Goal: Complete application form: Complete application form

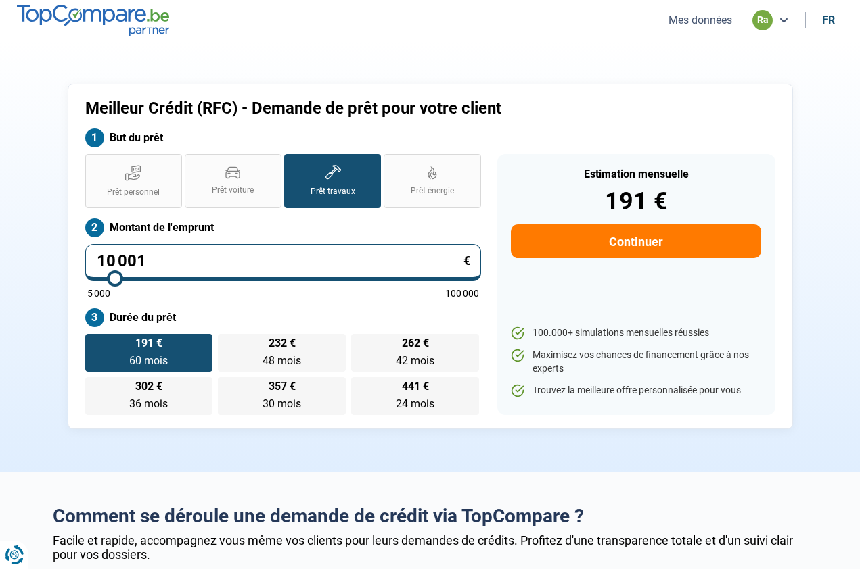
click at [210, 256] on input "10 001" at bounding box center [283, 262] width 396 height 37
type input "1 000"
type input "5000"
type input "100"
type input "5000"
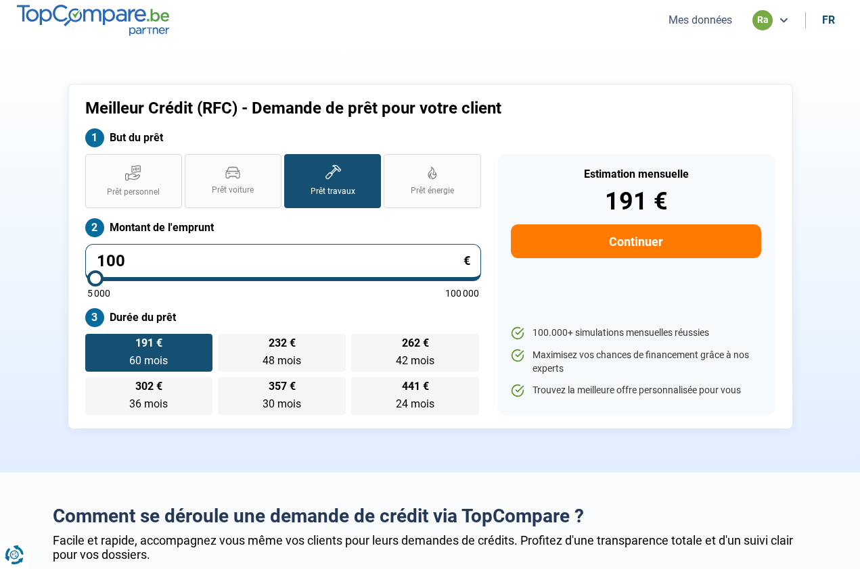
type input "10"
type input "5000"
type input "1"
type input "5000"
type input "15"
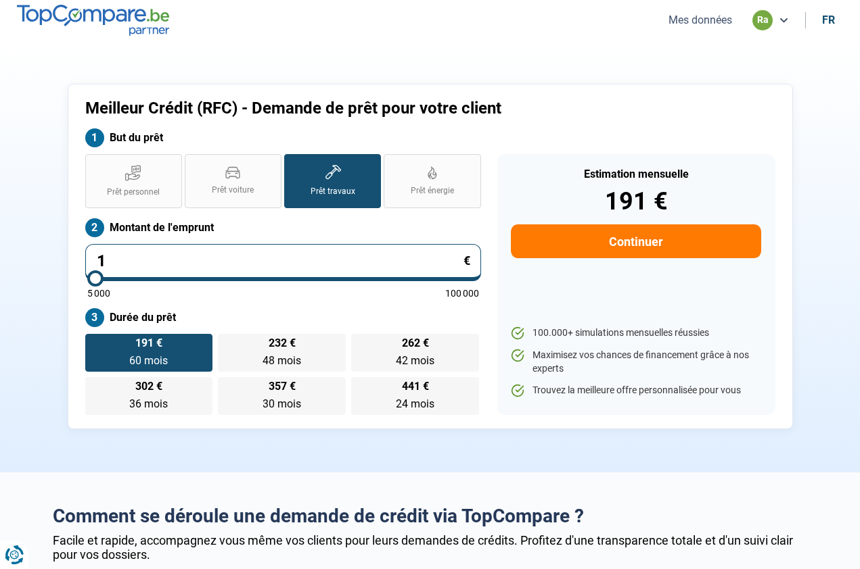
type input "5000"
type input "150"
type input "5000"
type input "1 500"
type input "5000"
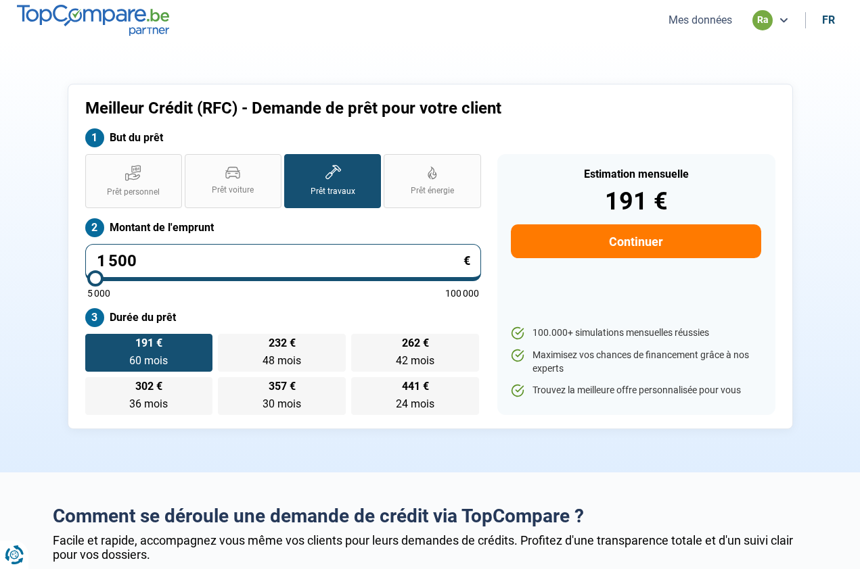
type input "15 000"
type input "15000"
click at [141, 176] on icon at bounding box center [133, 172] width 16 height 17
click at [94, 163] on input "Prêt personnel" at bounding box center [89, 158] width 9 height 9
radio input "true"
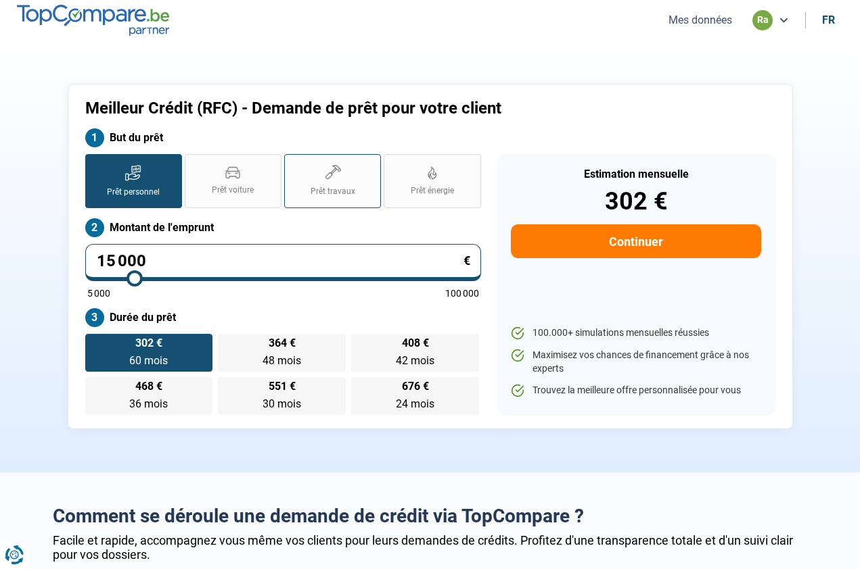
click at [314, 172] on label "Prêt travaux" at bounding box center [332, 181] width 97 height 54
click at [293, 163] on input "Prêt travaux" at bounding box center [288, 158] width 9 height 9
radio input "true"
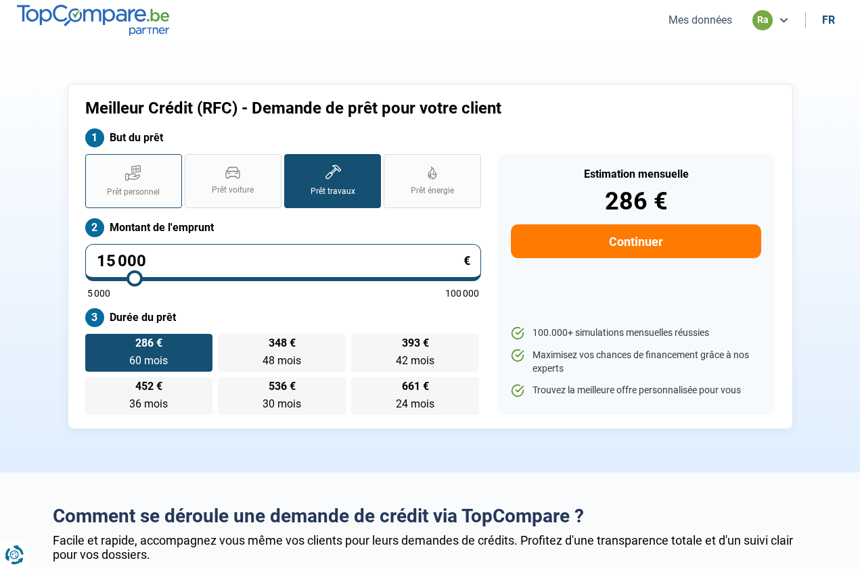
click at [134, 180] on icon at bounding box center [133, 172] width 16 height 17
click at [94, 163] on input "Prêt personnel" at bounding box center [89, 158] width 9 height 9
radio input "true"
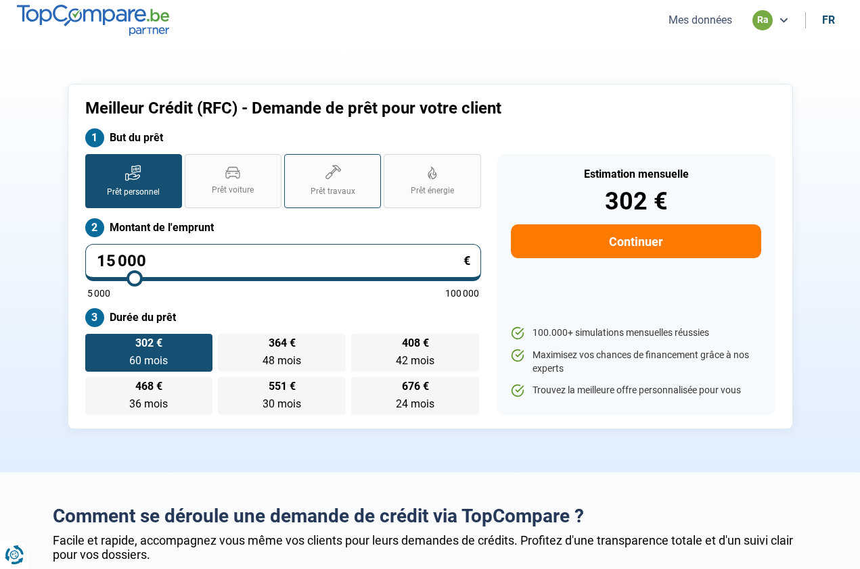
click at [341, 167] on label "Prêt travaux" at bounding box center [332, 181] width 97 height 54
click at [293, 163] on input "Prêt travaux" at bounding box center [288, 158] width 9 height 9
radio input "true"
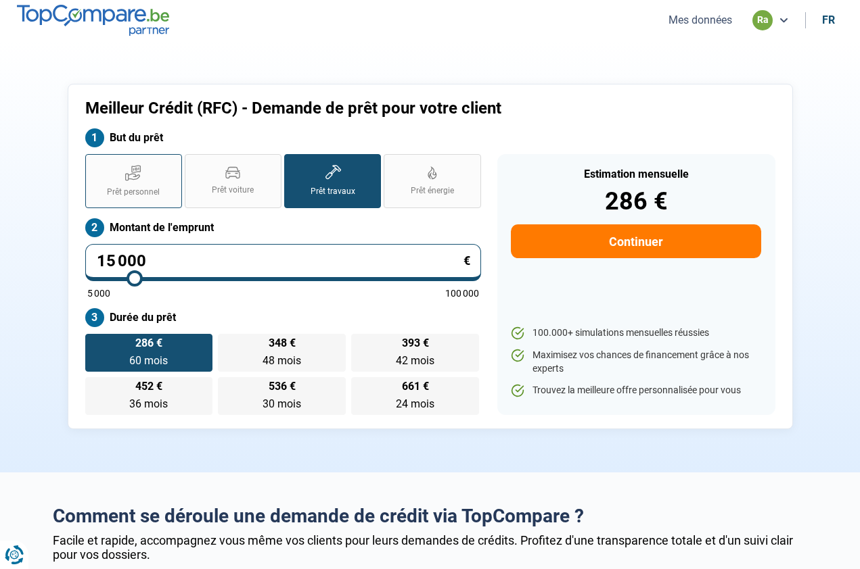
click at [135, 178] on icon at bounding box center [133, 172] width 16 height 17
click at [94, 163] on input "Prêt personnel" at bounding box center [89, 158] width 9 height 9
radio input "true"
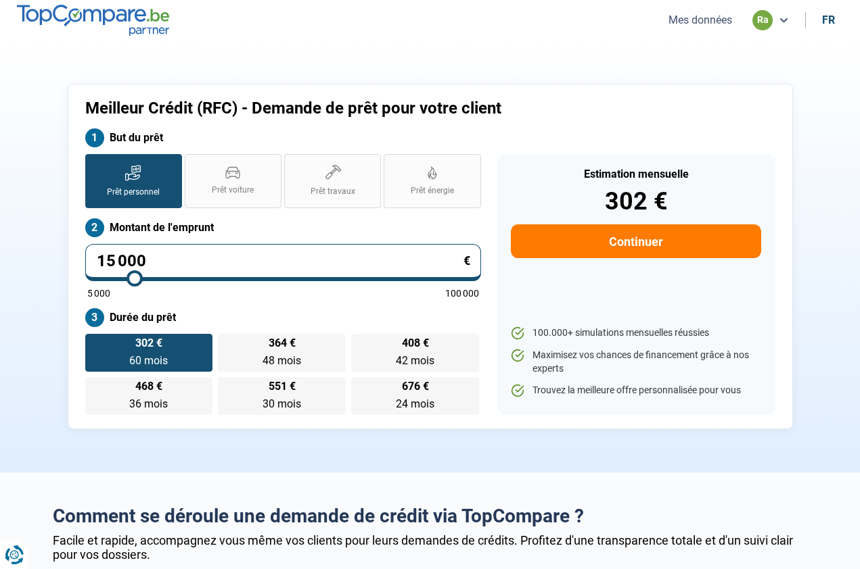
click at [622, 233] on button "Continuer" at bounding box center [636, 242] width 250 height 34
select select "32"
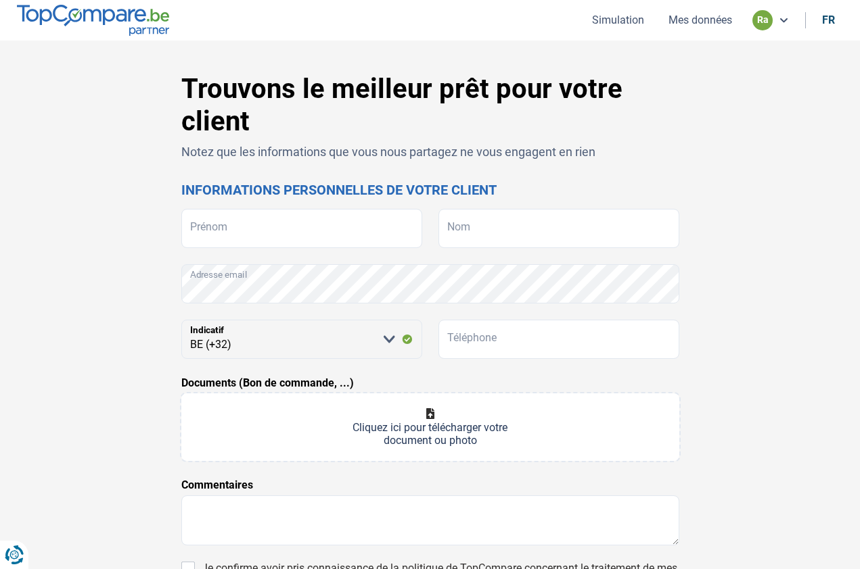
click at [316, 248] on form "Prénom Nom Adresse email [PERSON_NAME] sélectionner une option BE (+32) LU (+35…" at bounding box center [430, 429] width 498 height 441
type input "Roméo"
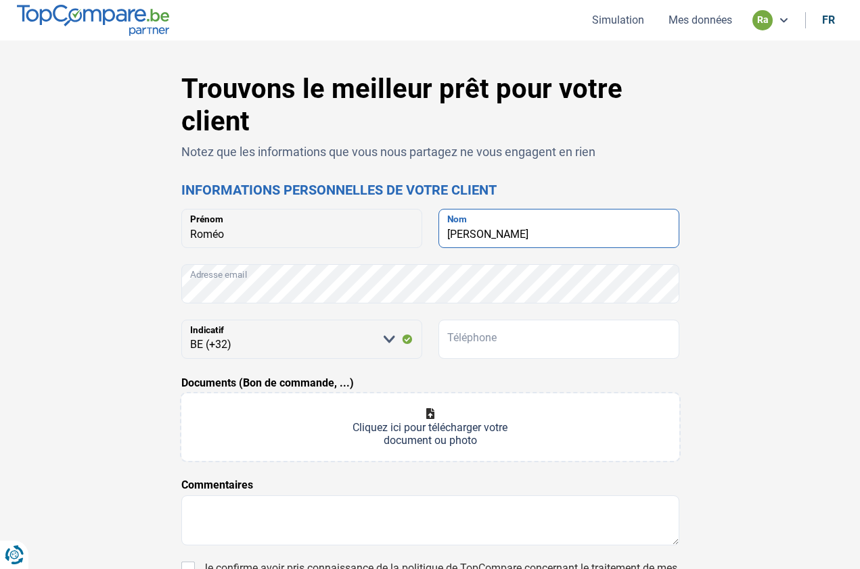
type input "[PERSON_NAME]"
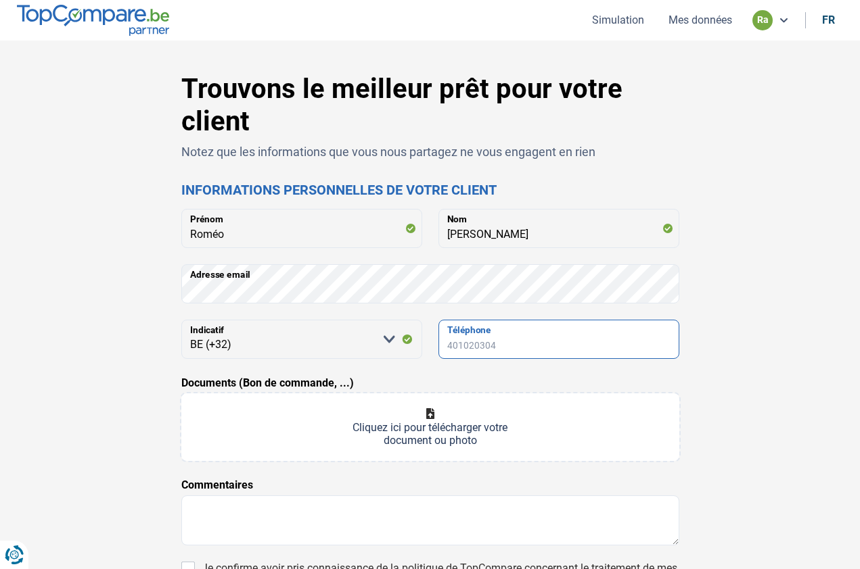
click at [472, 346] on input "Téléphone" at bounding box center [558, 339] width 241 height 39
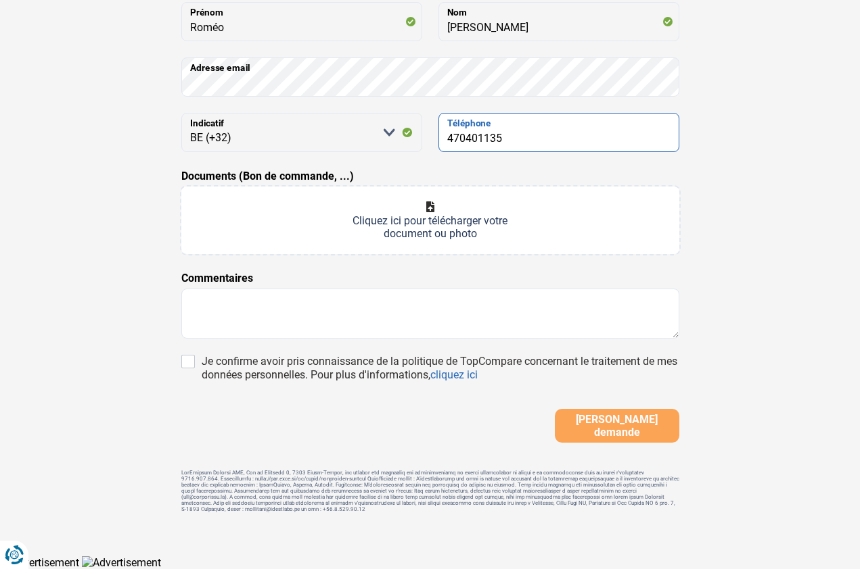
type input "470401135"
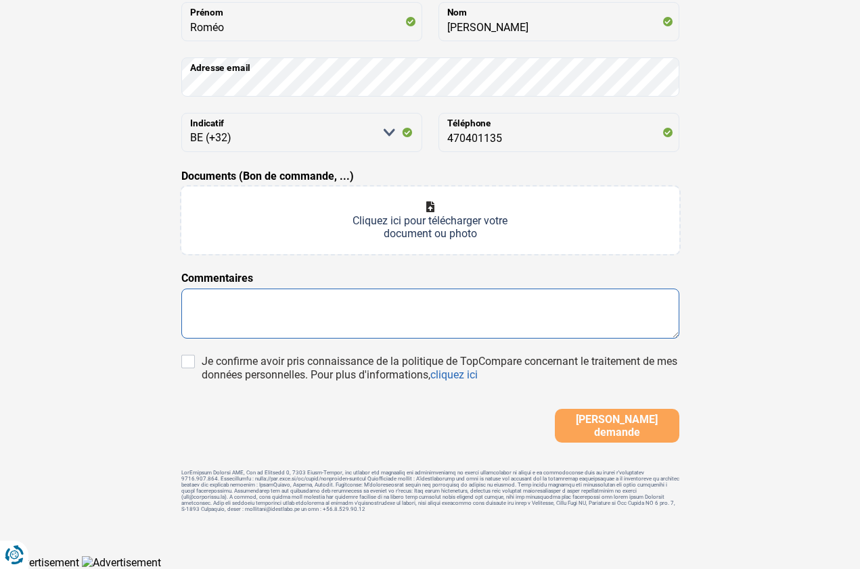
scroll to position [206, 0]
click at [357, 299] on textarea at bounding box center [430, 314] width 498 height 50
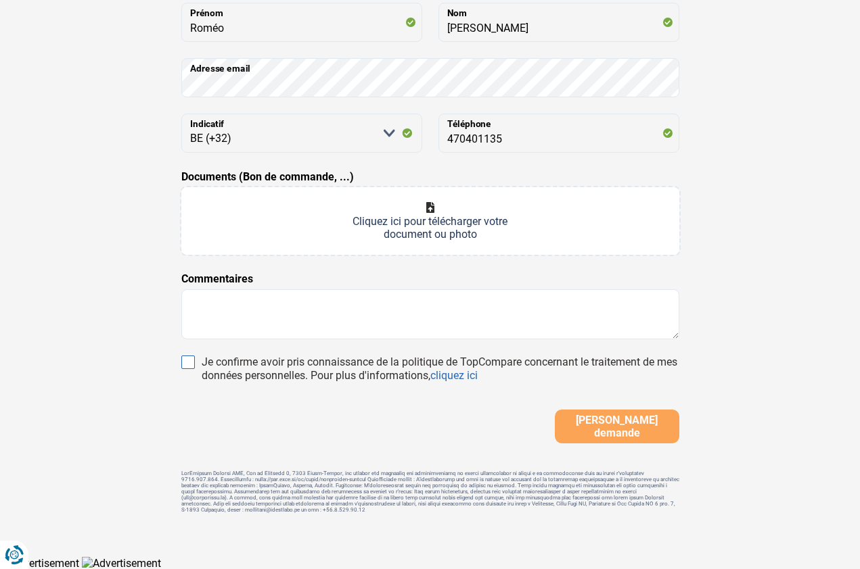
click at [181, 362] on input "Je confirme avoir pris connaissance de la politique de TopCompare concernant le…" at bounding box center [188, 363] width 14 height 14
checkbox input "true"
click at [580, 434] on button "[PERSON_NAME] demande" at bounding box center [617, 426] width 124 height 34
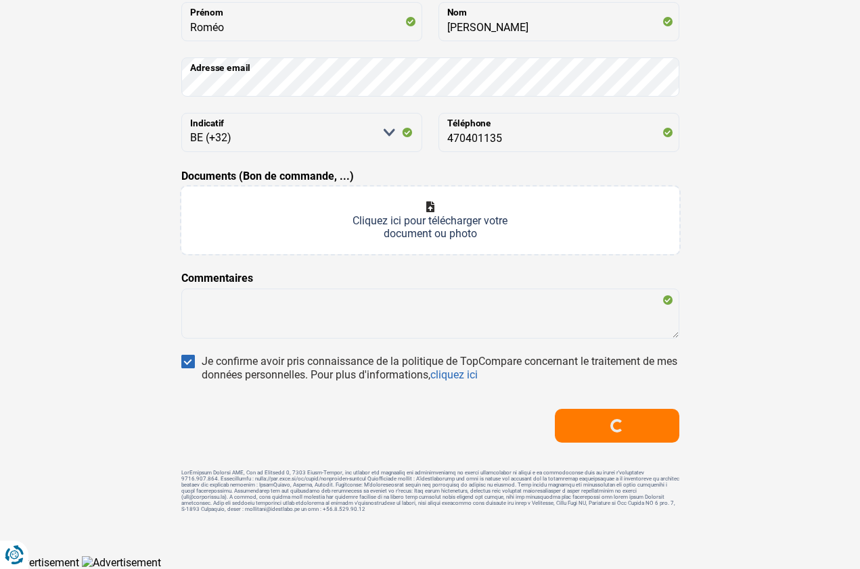
scroll to position [200, 0]
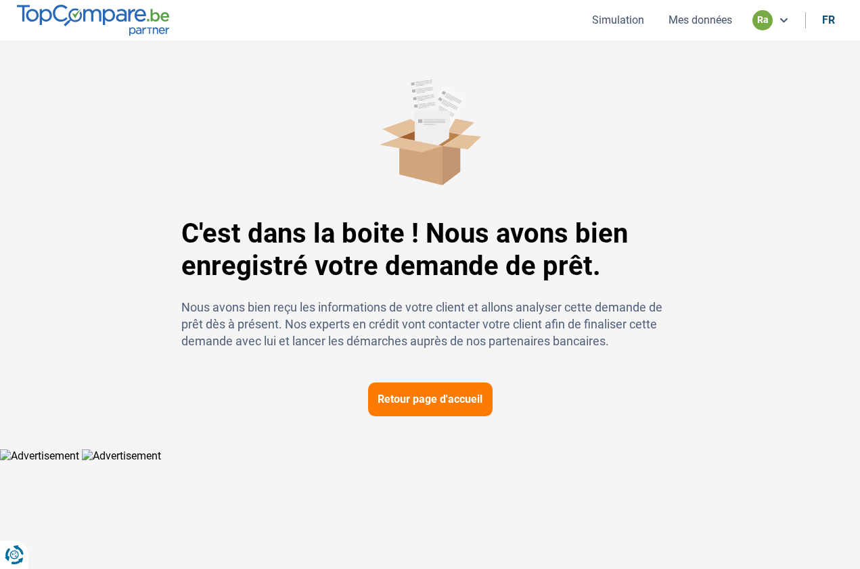
click at [421, 396] on html "Vous avez le contrôle de vos données Nous utilisons des cookies, tout comme nos…" at bounding box center [430, 231] width 860 height 463
